Goal: Transaction & Acquisition: Download file/media

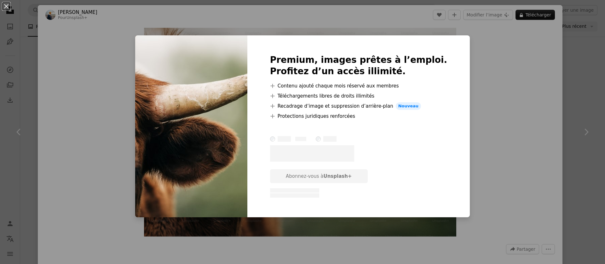
scroll to position [6344, 0]
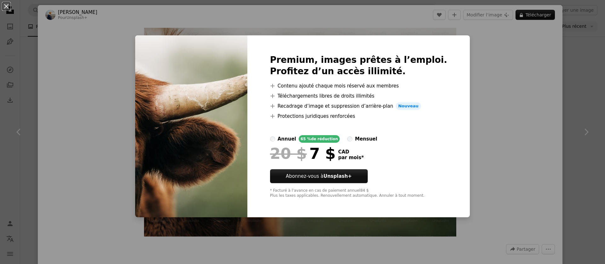
click at [482, 105] on div "An X shape Premium, images prêtes à l’emploi. Profitez d’un accès illimité. A p…" at bounding box center [302, 132] width 605 height 264
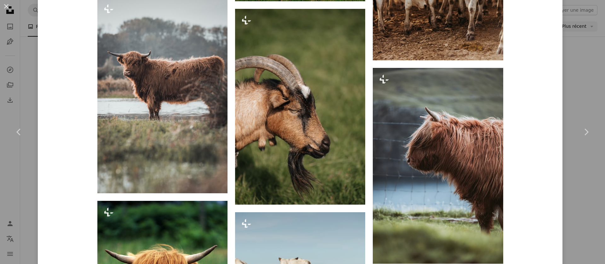
scroll to position [3056, 0]
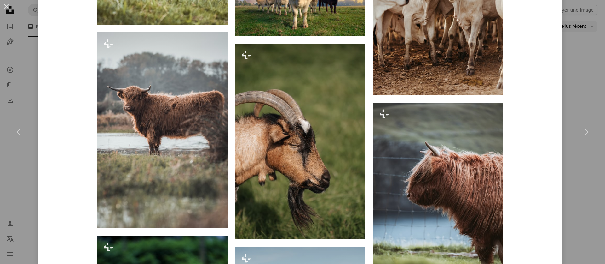
click at [585, 90] on div "An X shape Chevron left Chevron right [PERSON_NAME] Pour Unsplash+ A heart A pl…" at bounding box center [302, 132] width 605 height 264
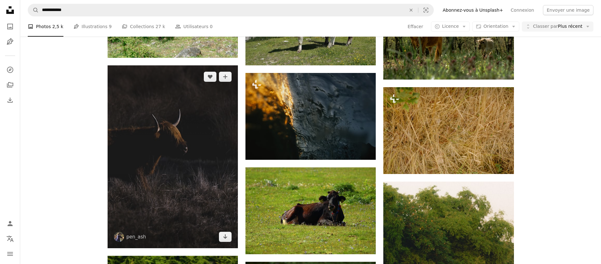
click at [218, 154] on img at bounding box center [172, 156] width 130 height 183
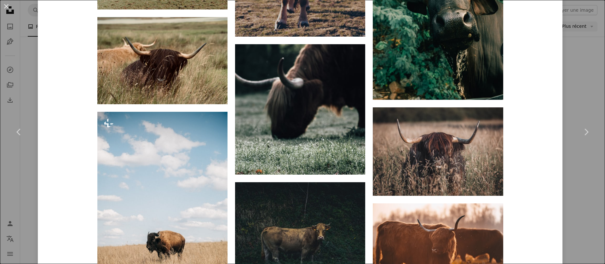
scroll to position [843, 0]
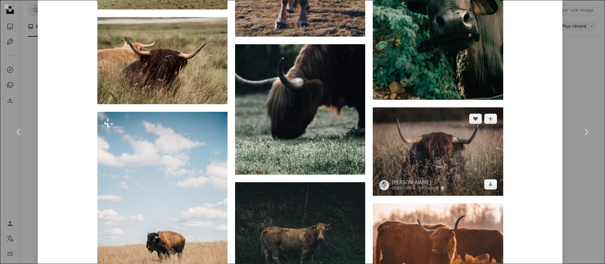
click at [427, 154] on img at bounding box center [438, 151] width 130 height 88
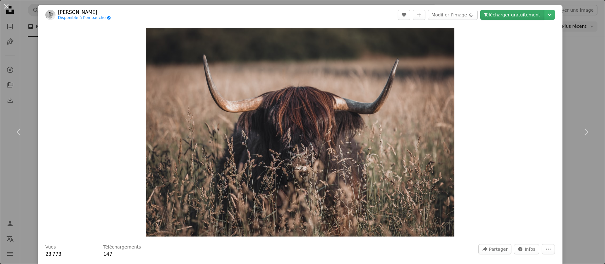
click at [500, 16] on link "Télécharger gratuitement" at bounding box center [512, 15] width 64 height 10
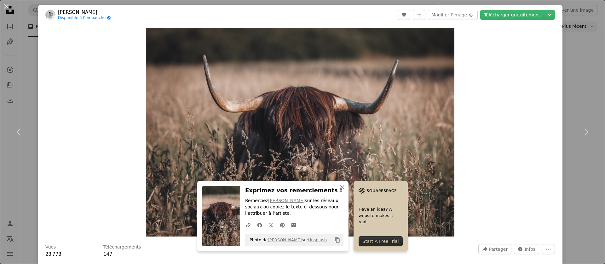
click at [581, 84] on div "An X shape Chevron left Chevron right An X shape Fermer Exprimez vos remercieme…" at bounding box center [302, 132] width 605 height 264
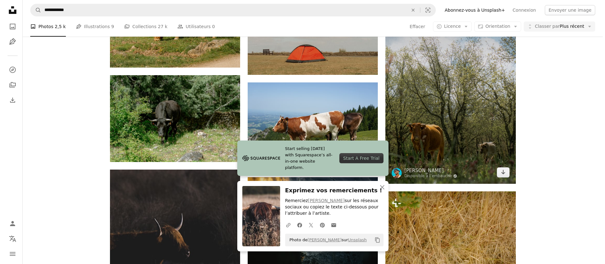
scroll to position [6227, 0]
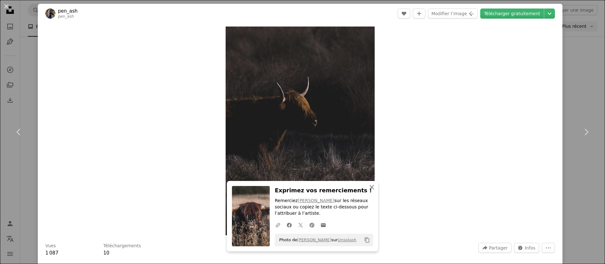
click at [368, 189] on icon "An X shape" at bounding box center [372, 187] width 8 height 8
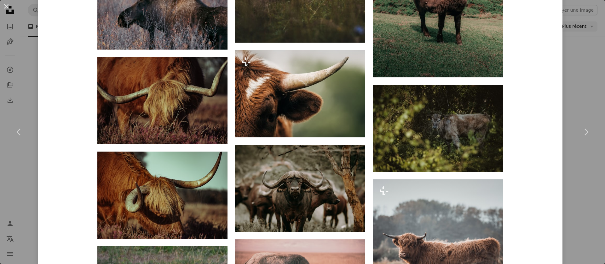
scroll to position [3137, 0]
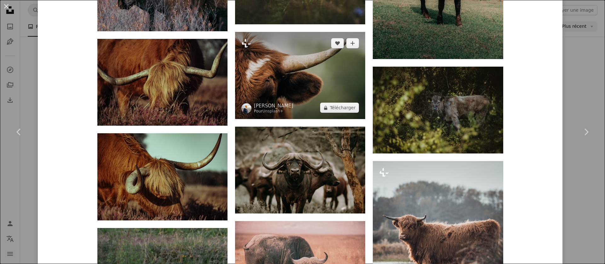
click at [318, 57] on img at bounding box center [300, 75] width 130 height 87
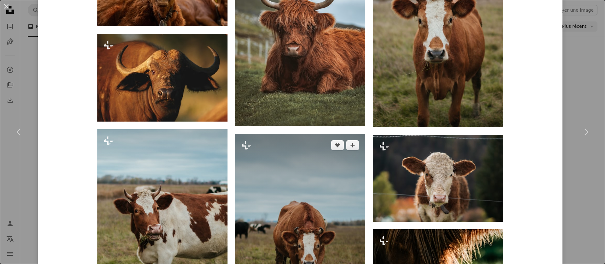
scroll to position [926, 0]
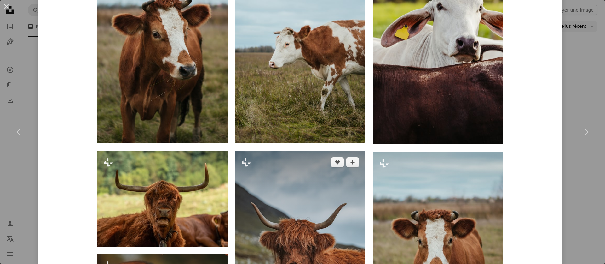
click at [297, 167] on img at bounding box center [300, 248] width 130 height 195
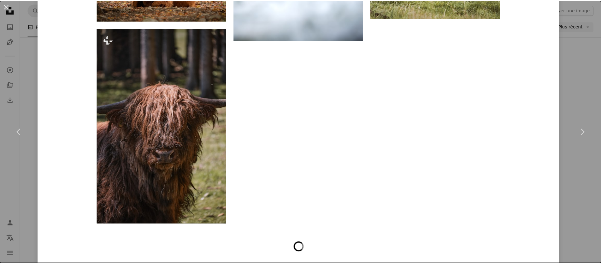
scroll to position [1576, 0]
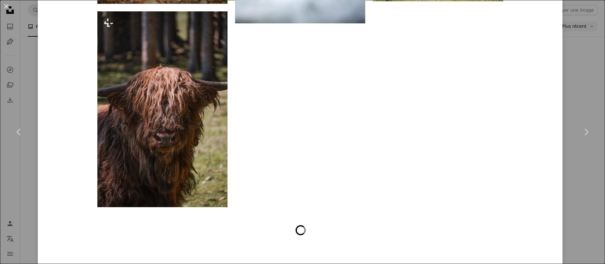
click at [564, 79] on div "An X shape Chevron left Chevron right [PERSON_NAME] Pour Unsplash+ A heart A pl…" at bounding box center [302, 132] width 605 height 264
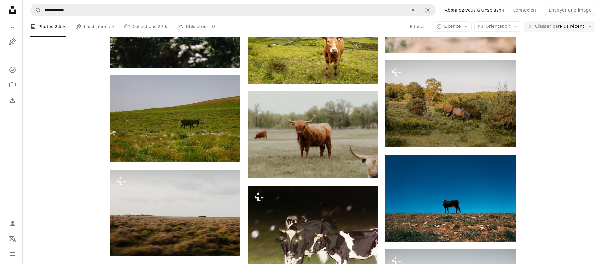
scroll to position [8140, 0]
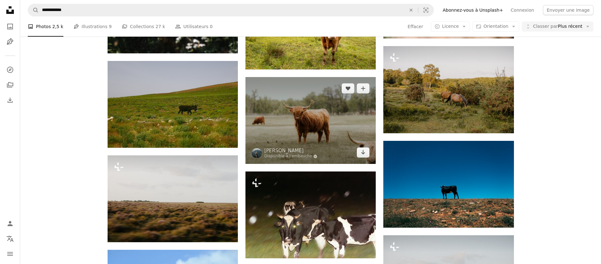
click at [319, 135] on img at bounding box center [310, 120] width 130 height 87
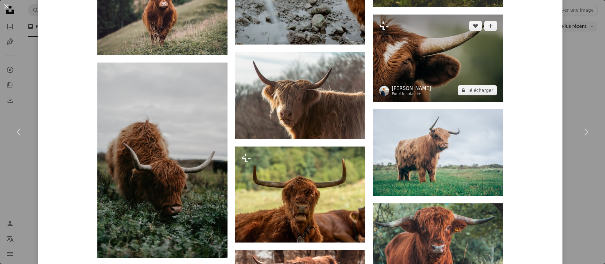
scroll to position [941, 0]
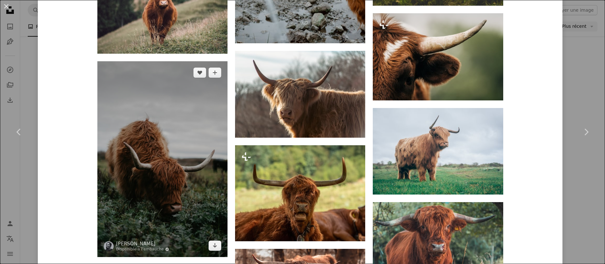
click at [209, 194] on img at bounding box center [162, 158] width 130 height 195
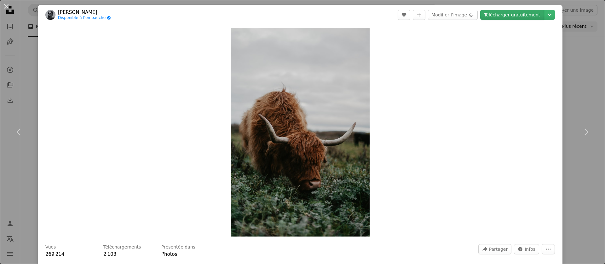
click at [502, 13] on link "Télécharger gratuitement" at bounding box center [512, 15] width 64 height 10
